Goal: Register for event/course

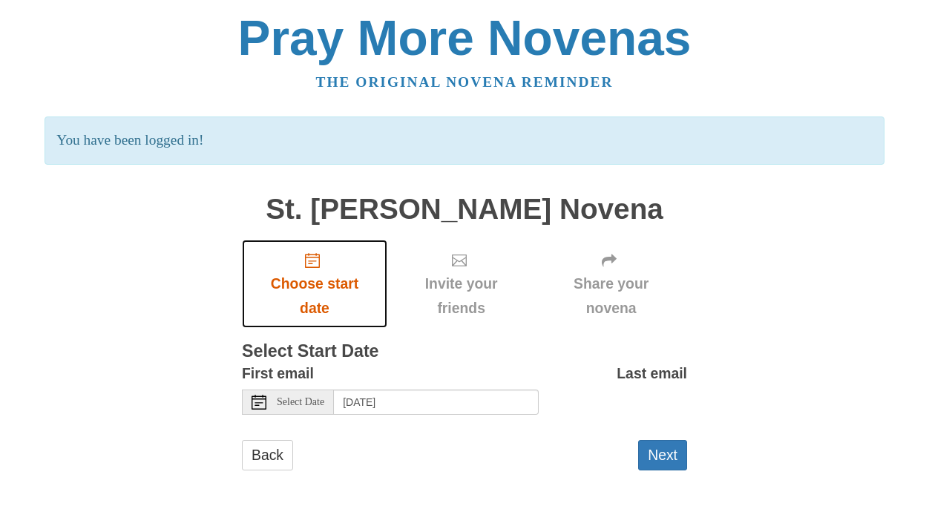
click at [314, 265] on icon "Choose start date" at bounding box center [312, 260] width 15 height 15
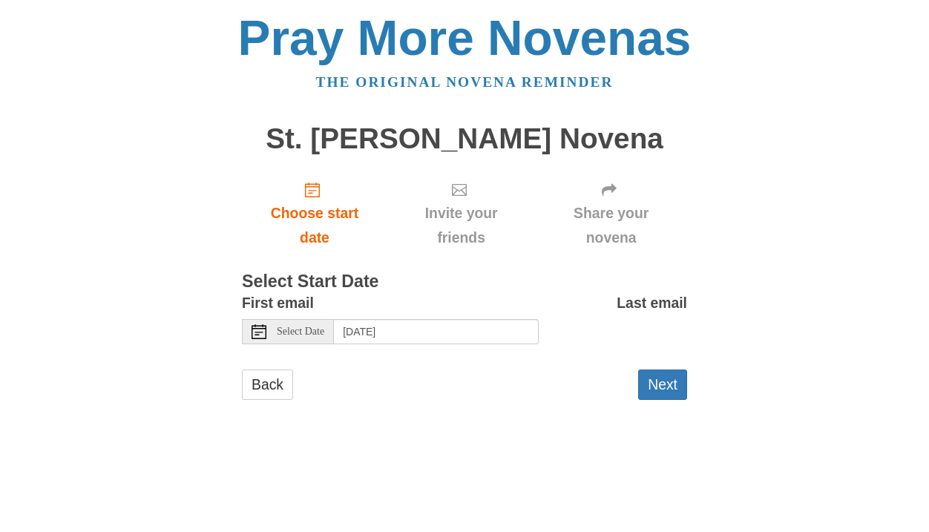
click at [299, 331] on span "Select Date" at bounding box center [300, 331] width 47 height 10
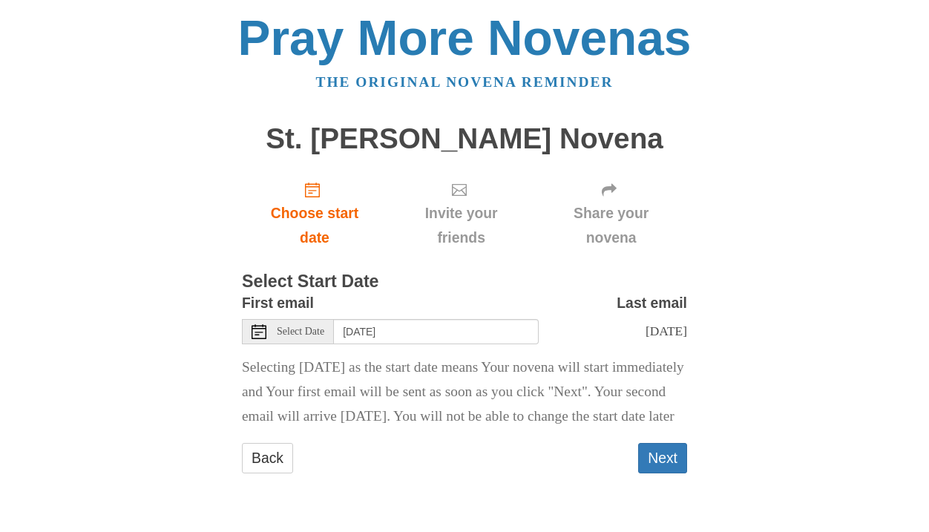
click at [296, 325] on div "Select Date" at bounding box center [288, 331] width 92 height 25
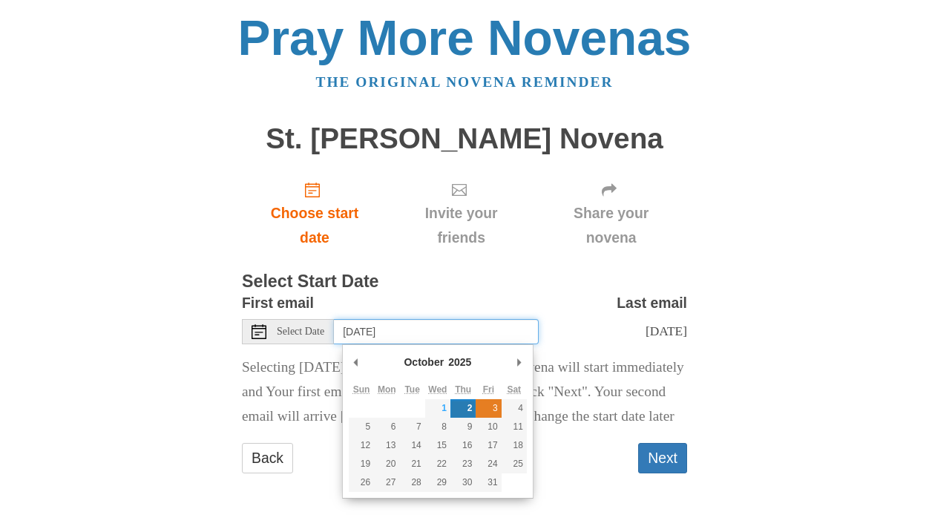
type input "Friday, October 3rd"
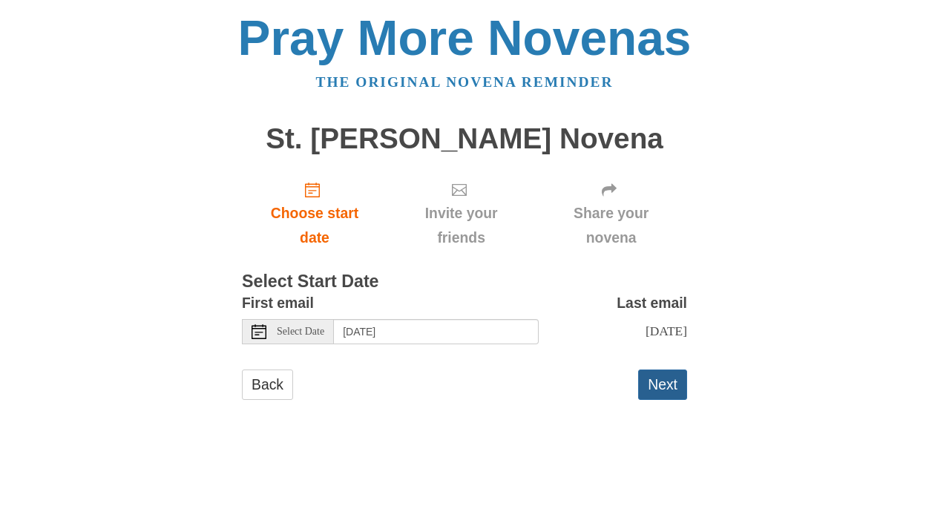
click at [659, 385] on button "Next" at bounding box center [662, 384] width 49 height 30
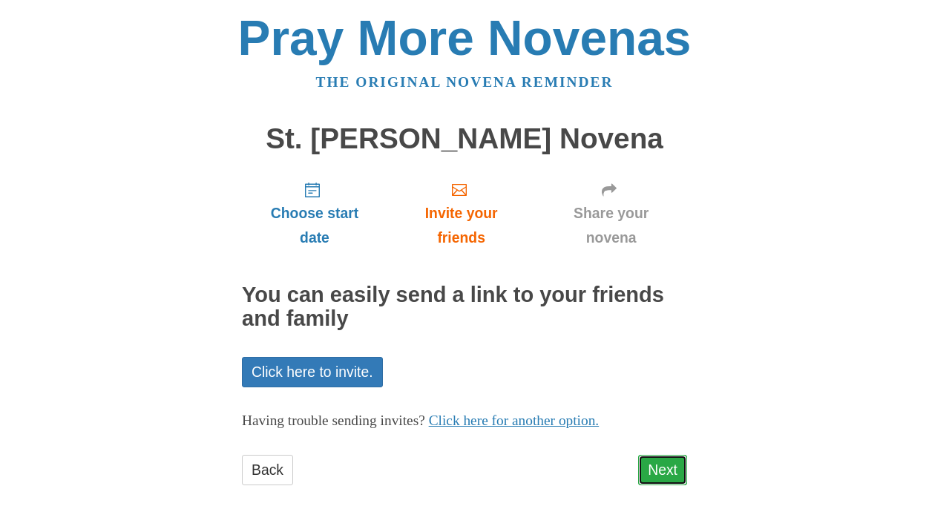
click at [656, 466] on link "Next" at bounding box center [662, 470] width 49 height 30
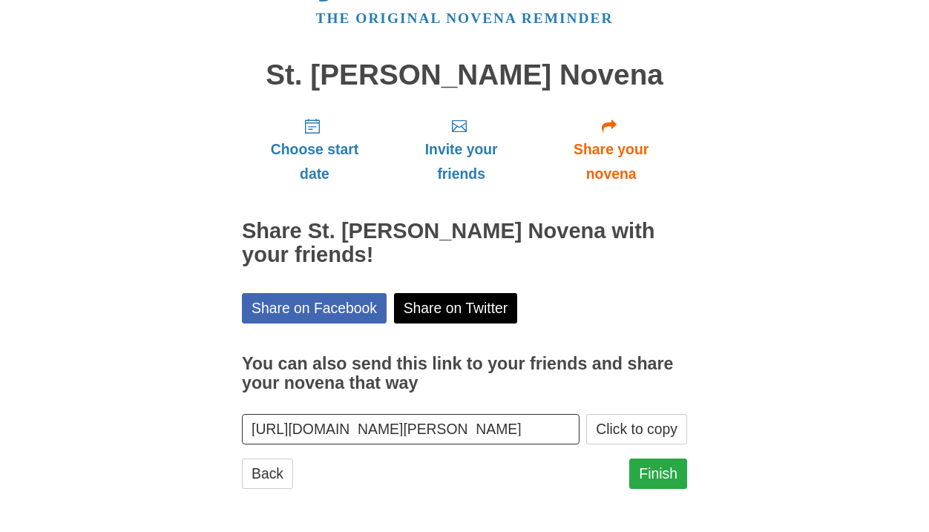
scroll to position [64, 0]
click at [643, 469] on link "Finish" at bounding box center [658, 473] width 58 height 30
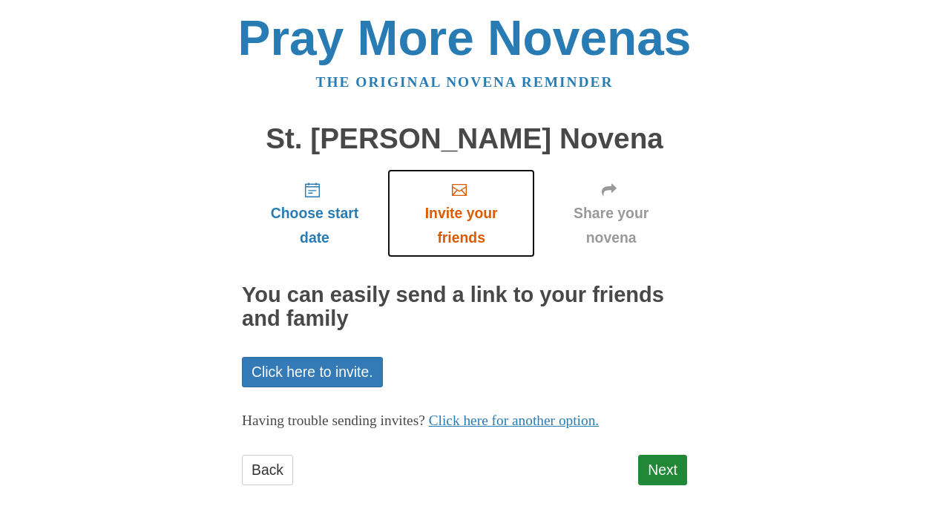
click at [458, 193] on icon "Invite your friends" at bounding box center [459, 189] width 15 height 15
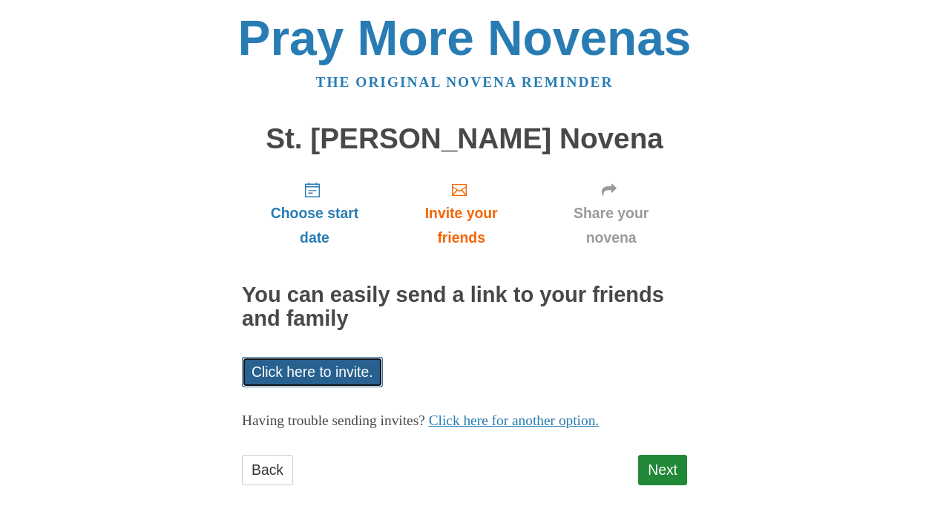
click at [320, 367] on link "Click here to invite." at bounding box center [312, 372] width 141 height 30
